Goal: Information Seeking & Learning: Compare options

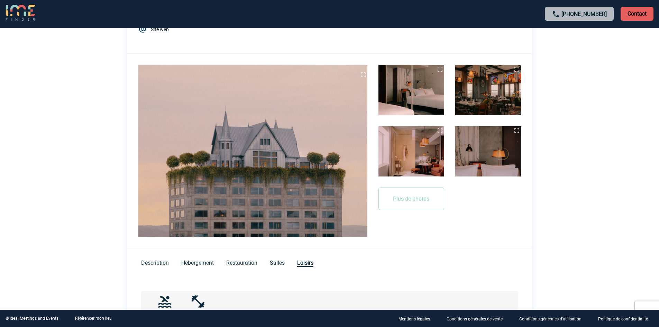
scroll to position [223, 0]
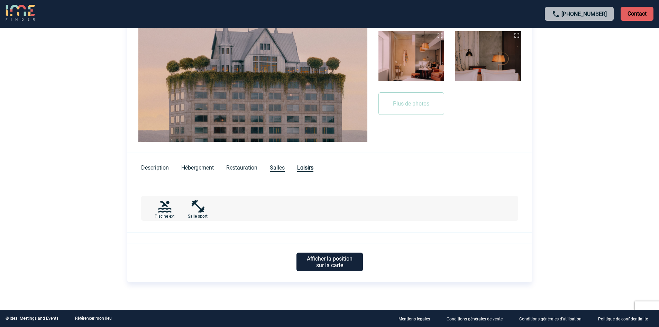
click at [278, 167] on span "Salles" at bounding box center [277, 168] width 15 height 8
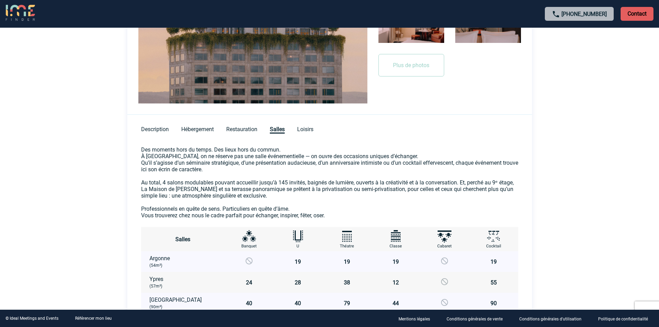
scroll to position [257, 0]
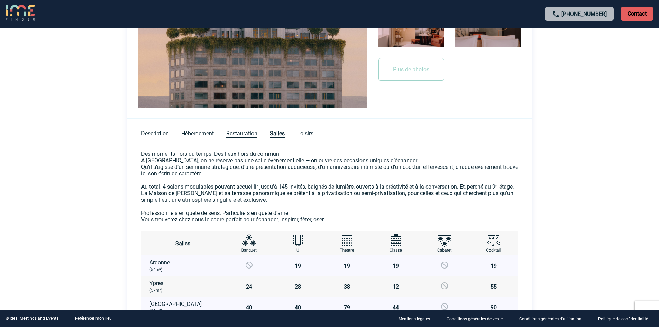
click at [242, 136] on span "Restauration" at bounding box center [241, 134] width 31 height 8
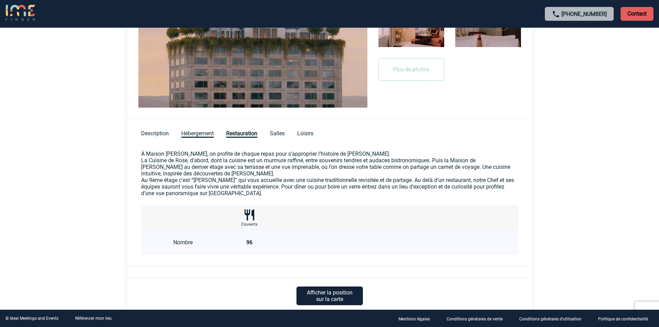
click at [204, 131] on span "Hébergement" at bounding box center [197, 134] width 32 height 8
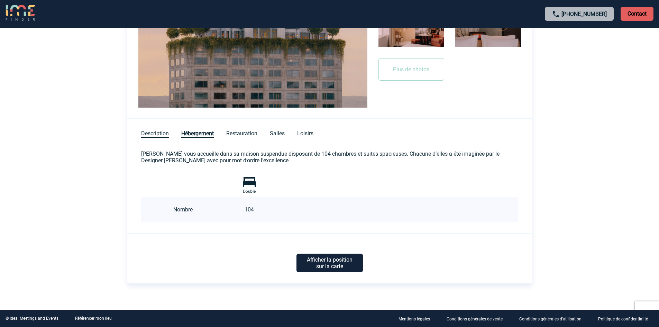
click at [156, 132] on span "Description" at bounding box center [155, 134] width 28 height 8
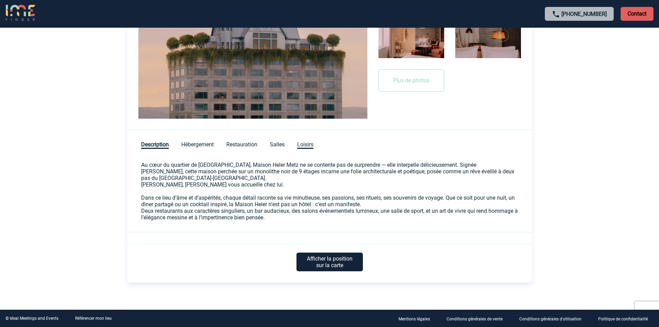
click at [311, 145] on span "Loisirs" at bounding box center [305, 145] width 16 height 8
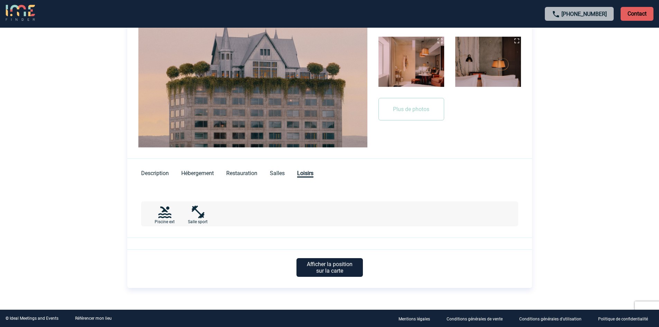
scroll to position [223, 0]
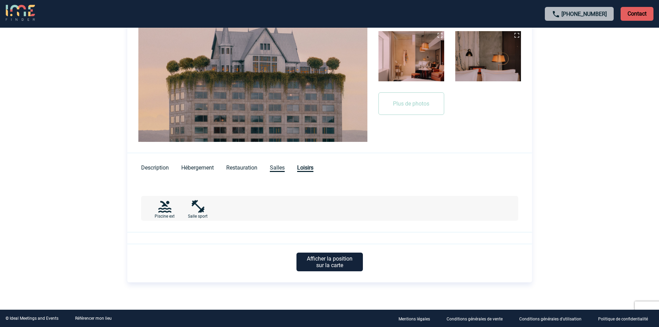
click at [280, 167] on span "Salles" at bounding box center [277, 168] width 15 height 8
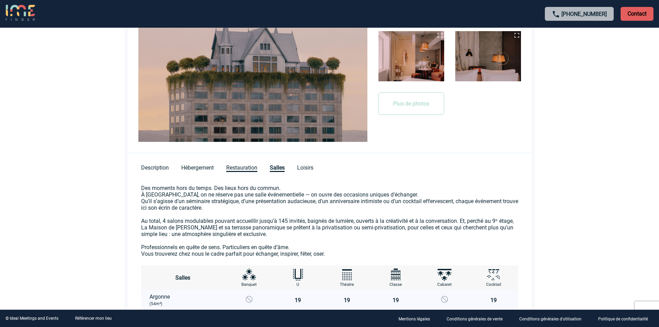
click at [255, 167] on span "Restauration" at bounding box center [241, 168] width 31 height 8
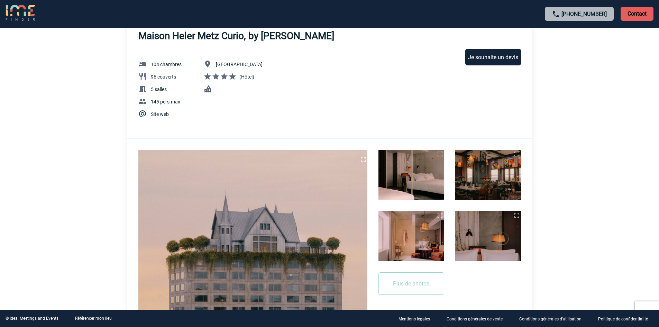
scroll to position [0, 0]
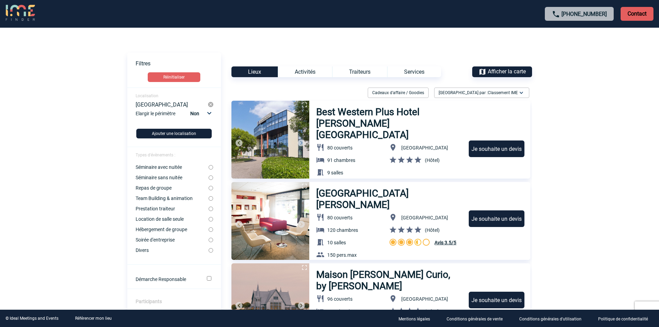
scroll to position [104, 0]
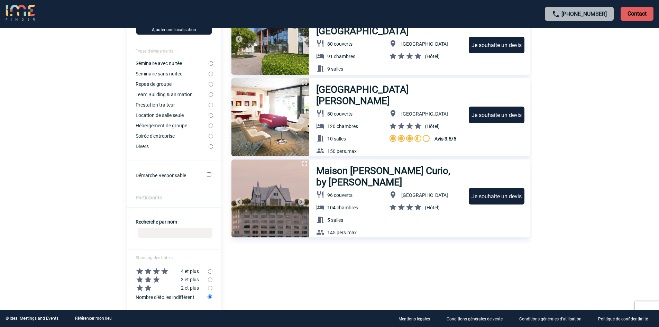
click at [339, 171] on h3 "Maison Heler Metz Curio, by Hilton" at bounding box center [389, 176] width 146 height 23
click at [371, 88] on h3 "Novotel Metz Centre" at bounding box center [389, 95] width 146 height 23
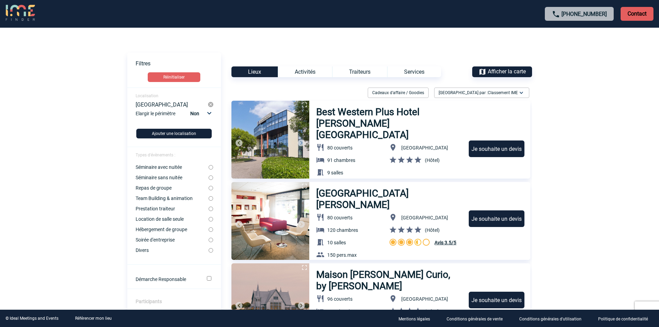
click at [343, 109] on h3 "Best Western Plus Hotel [GEOGRAPHIC_DATA]" at bounding box center [389, 123] width 146 height 34
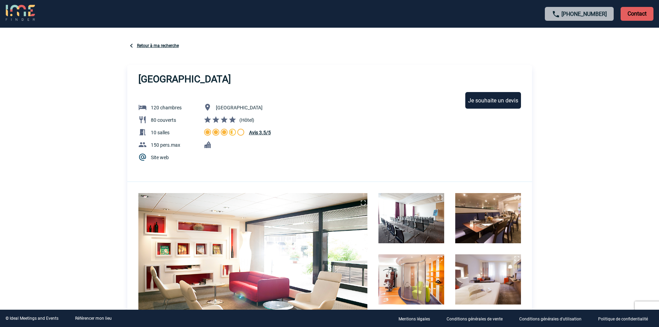
click at [152, 43] on link "Retour à ma recherche" at bounding box center [158, 45] width 42 height 5
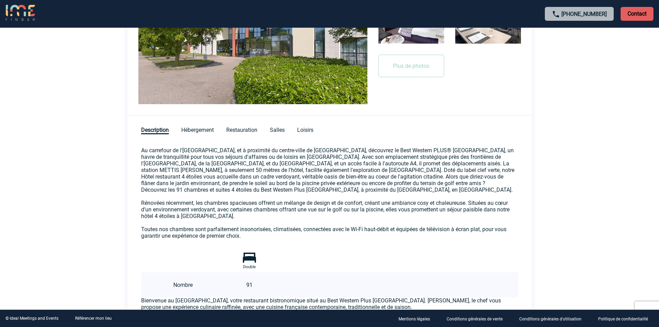
scroll to position [198, 0]
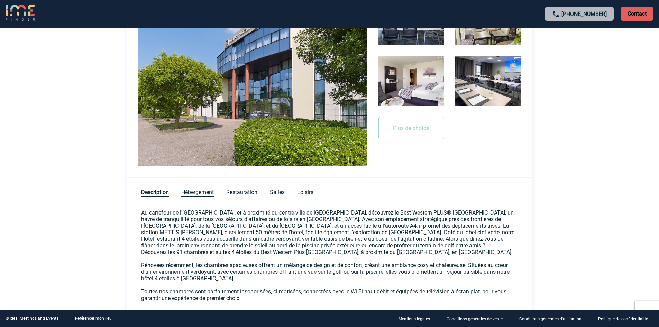
click at [209, 190] on span "Hébergement" at bounding box center [197, 193] width 32 height 8
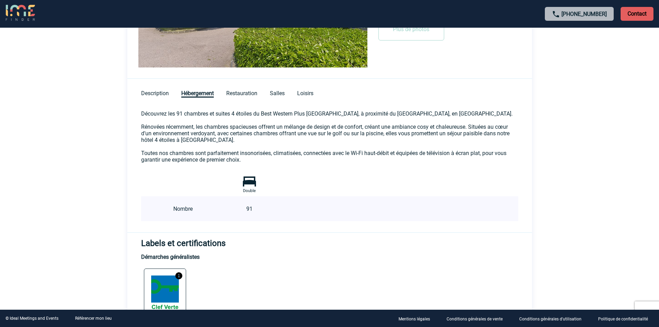
scroll to position [258, 0]
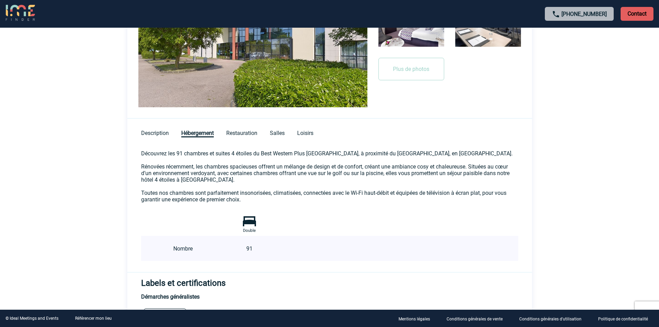
click at [241, 129] on div "Description Hébergement Restauration Salles Loisirs" at bounding box center [329, 129] width 404 height 20
click at [242, 130] on span "Restauration" at bounding box center [241, 134] width 31 height 8
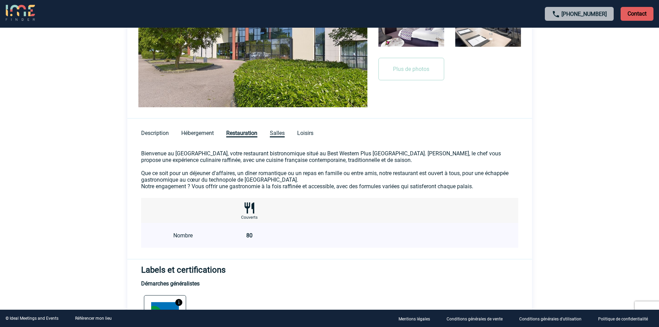
click at [282, 135] on span "Salles" at bounding box center [277, 134] width 15 height 8
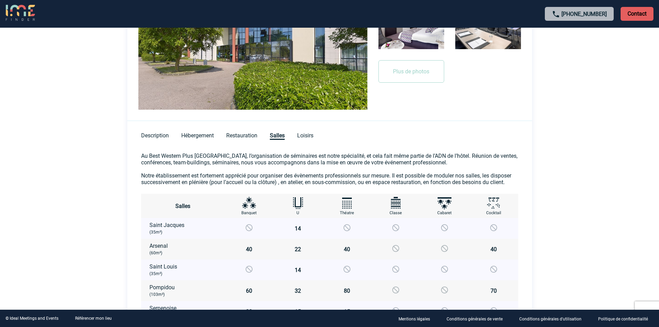
scroll to position [119, 0]
